Goal: Check status: Check status

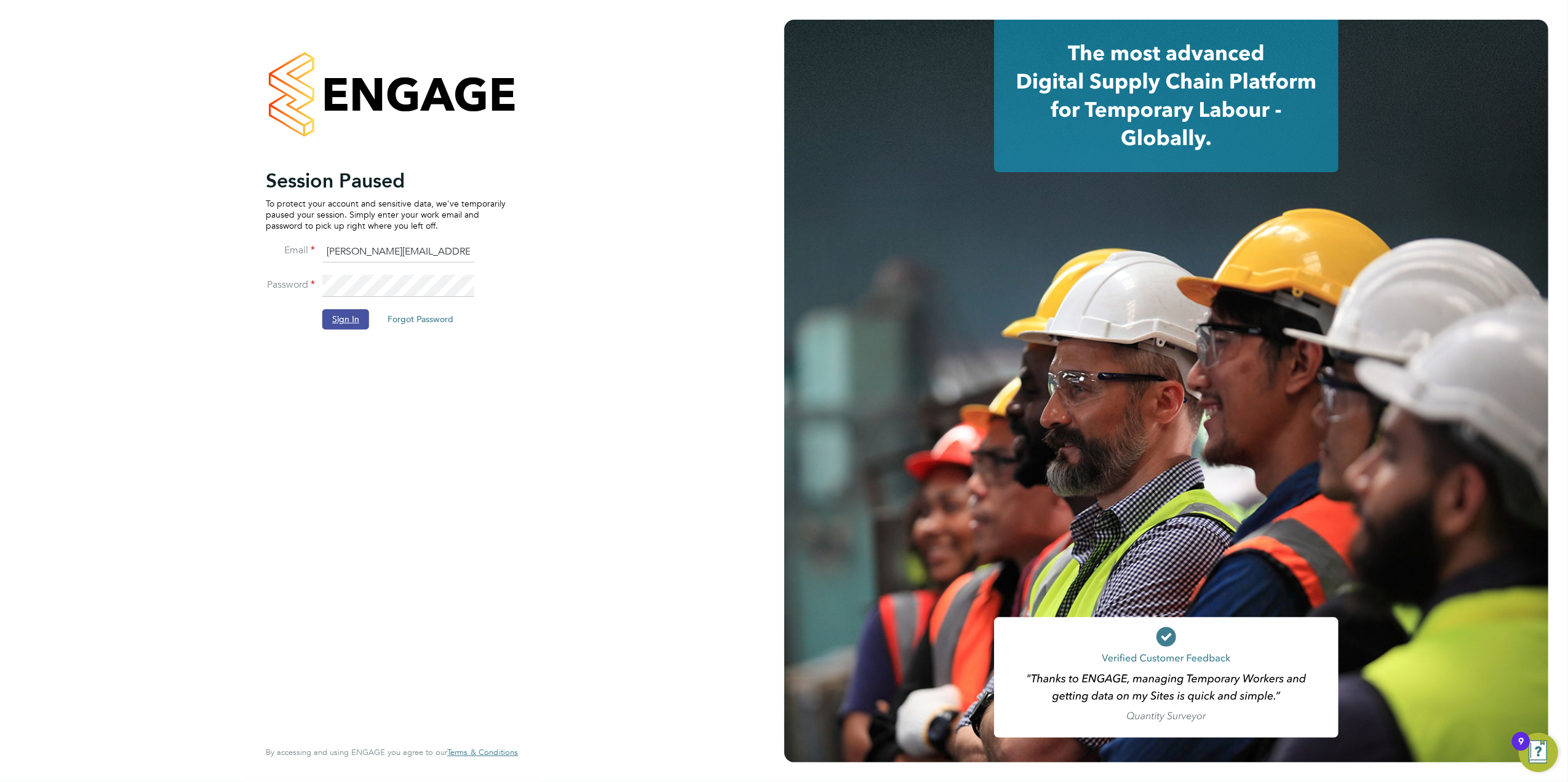
click at [337, 320] on button "Sign In" at bounding box center [346, 319] width 46 height 19
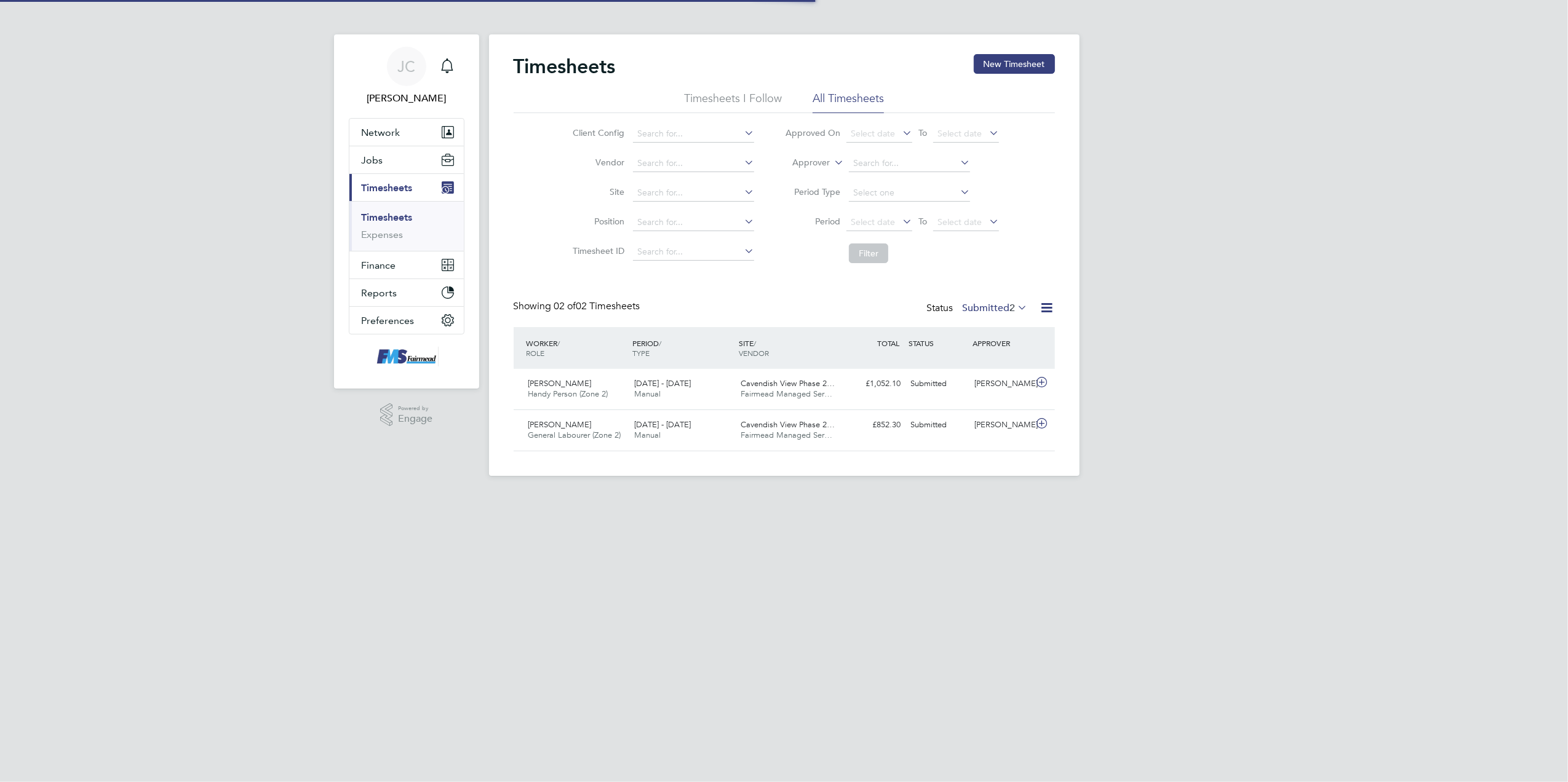
scroll to position [31, 107]
click at [893, 217] on span "Select date" at bounding box center [872, 222] width 44 height 11
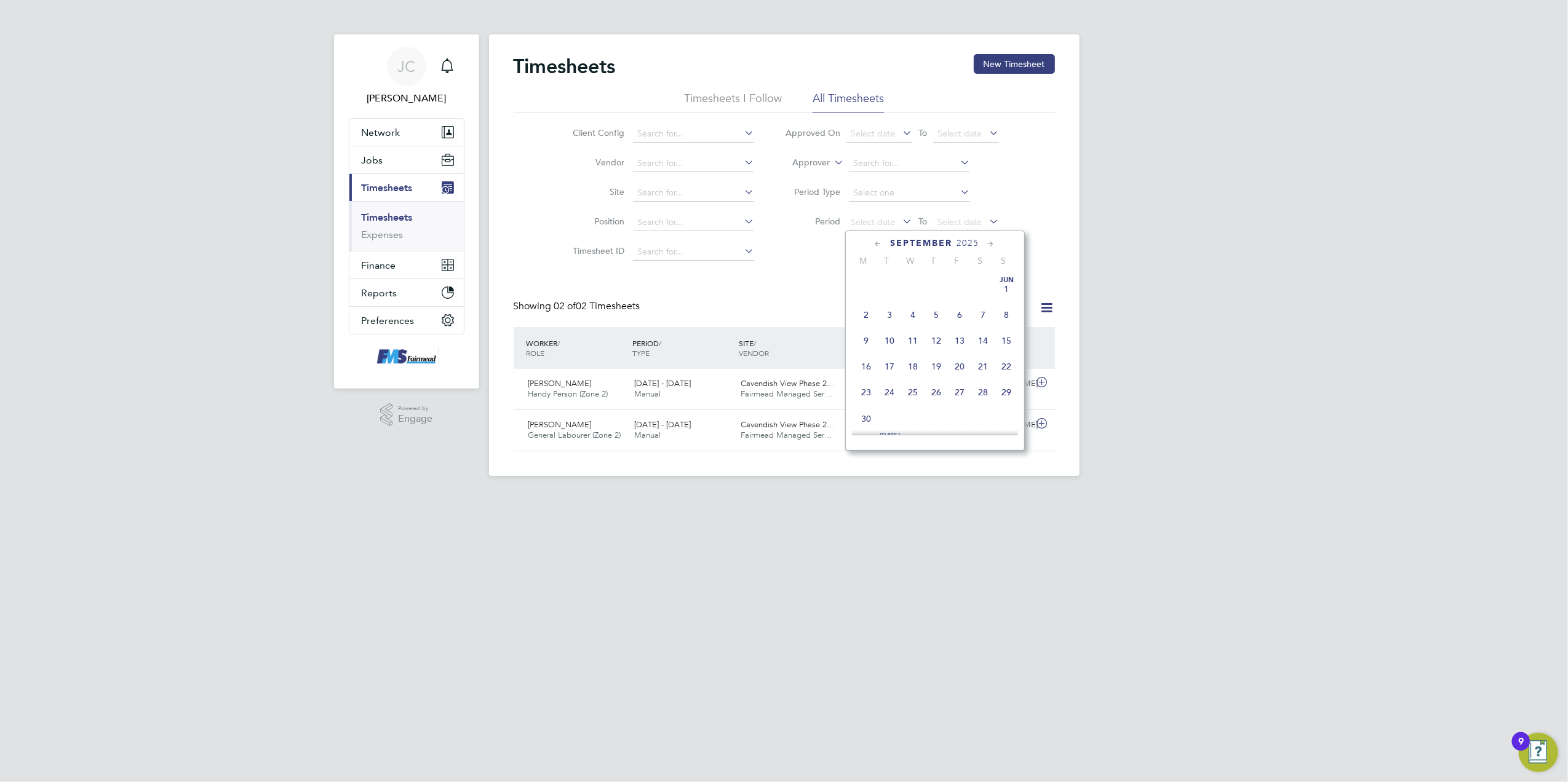
scroll to position [448, 0]
click at [861, 316] on span "15" at bounding box center [866, 307] width 23 height 23
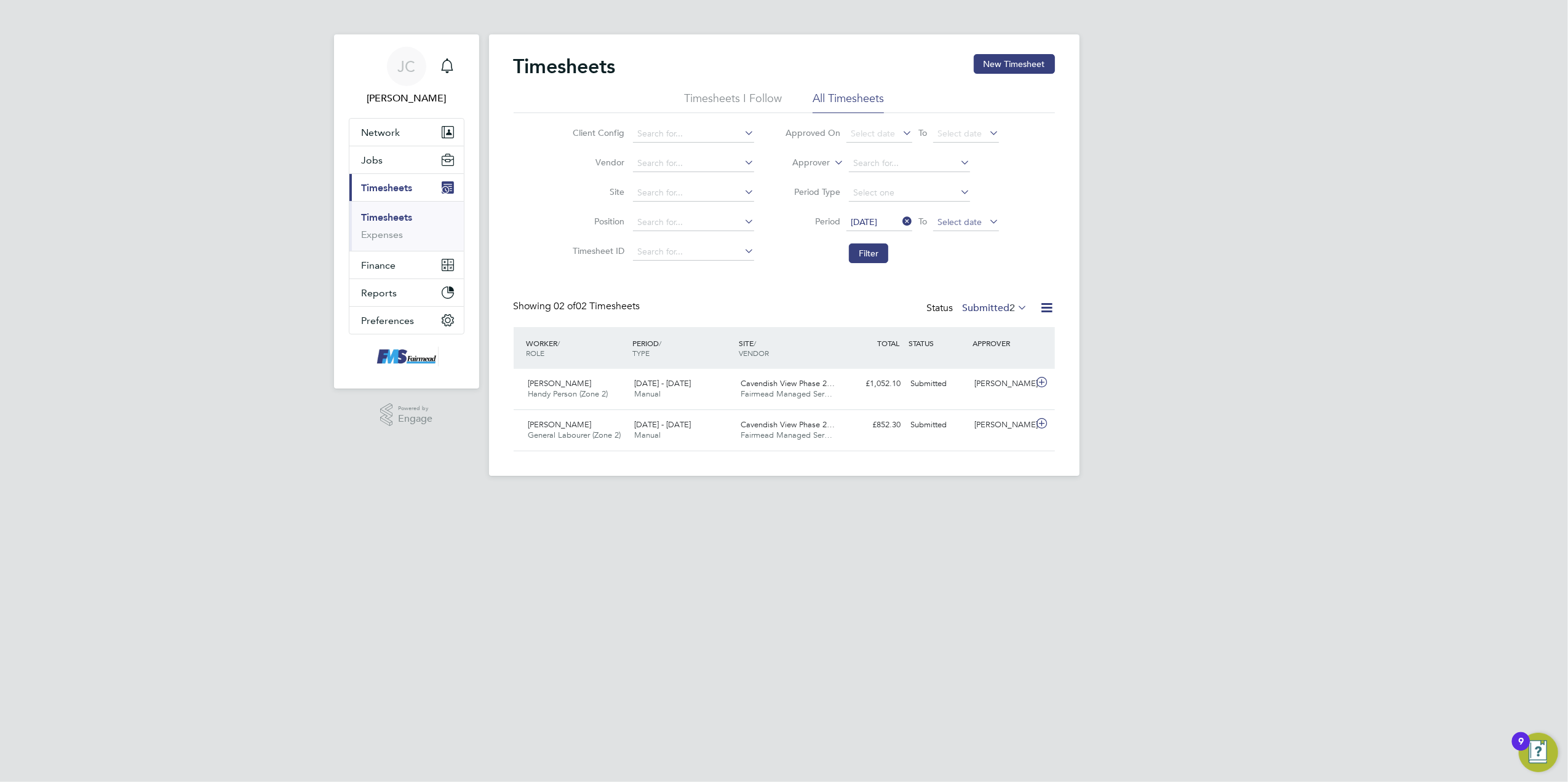
click at [976, 225] on span "Select date" at bounding box center [959, 222] width 44 height 11
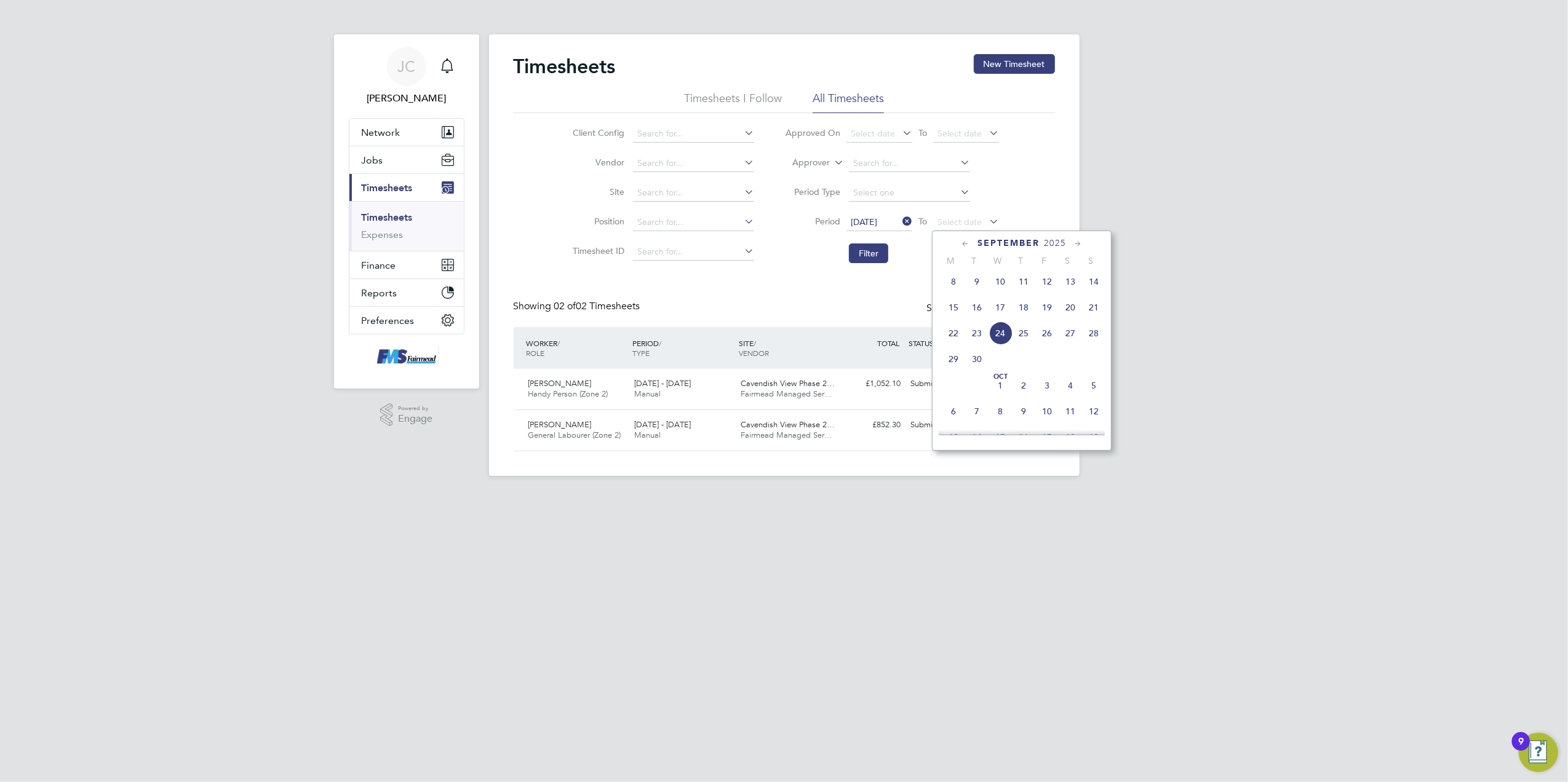
click at [1101, 317] on span "21" at bounding box center [1093, 307] width 23 height 23
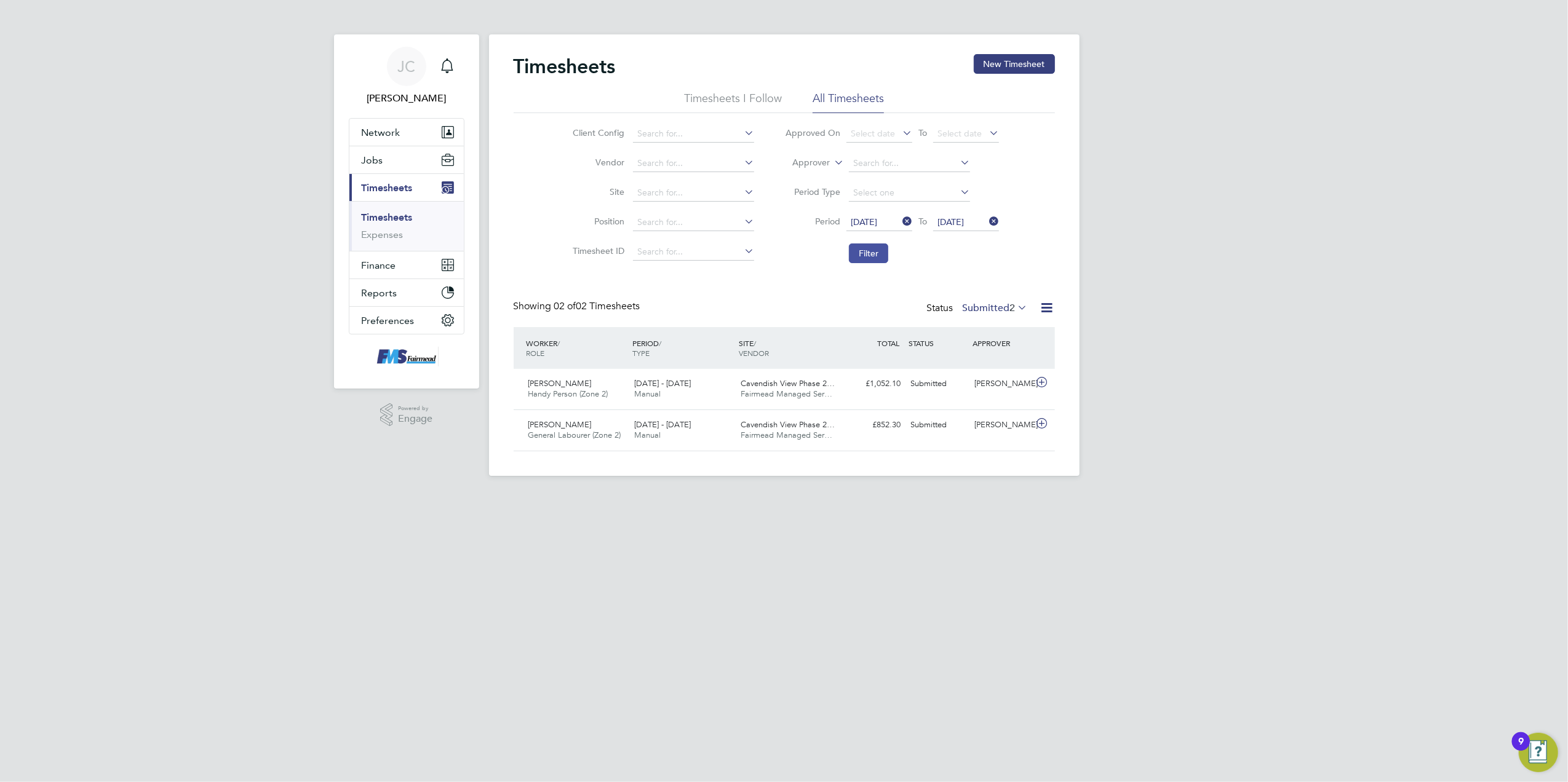
click at [876, 262] on button "Filter" at bounding box center [868, 253] width 39 height 19
